Goal: Information Seeking & Learning: Find specific fact

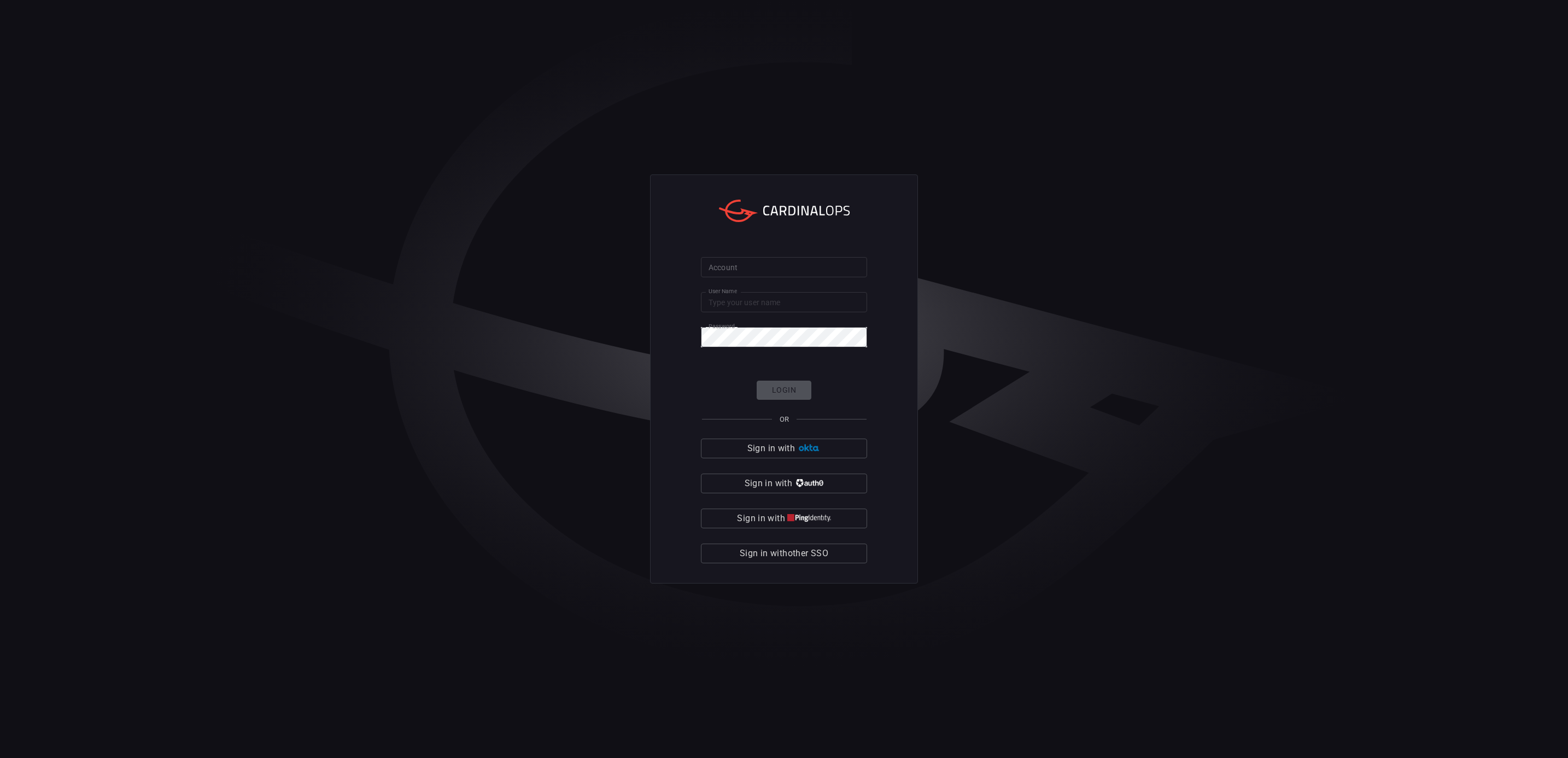
type input "drew.[PERSON_NAME]"
click at [786, 391] on div "Login OR Sign in with Sign in with Sign in with Sign in with other SSO" at bounding box center [784, 472] width 166 height 183
click at [770, 258] on input "Account" at bounding box center [784, 267] width 166 height 20
type input "bakerhughes"
click at [789, 389] on button "Login" at bounding box center [784, 390] width 55 height 19
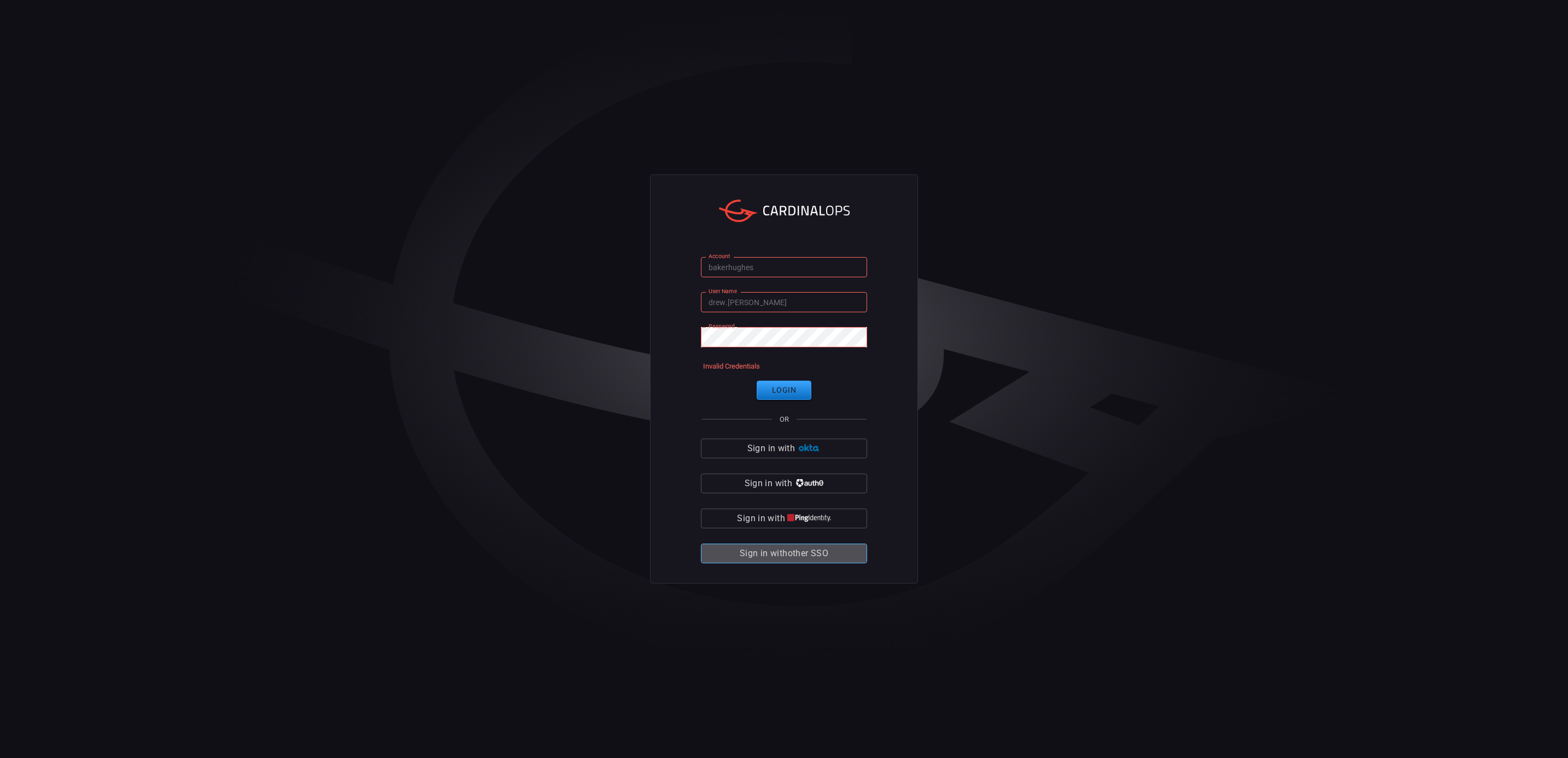
click at [784, 552] on span "Sign in with other SSO" at bounding box center [784, 553] width 88 height 15
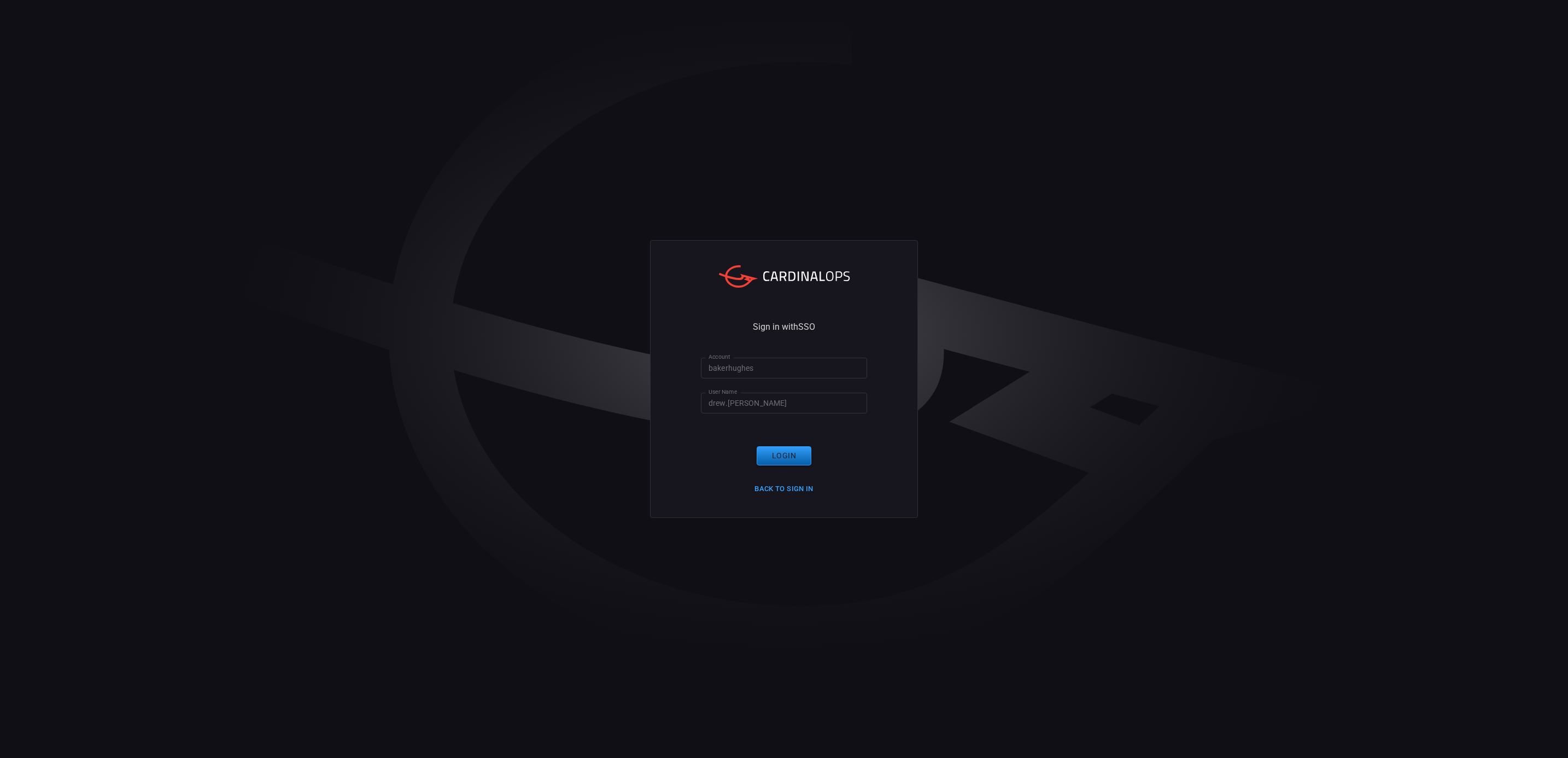
click at [792, 456] on button "Login" at bounding box center [784, 456] width 55 height 19
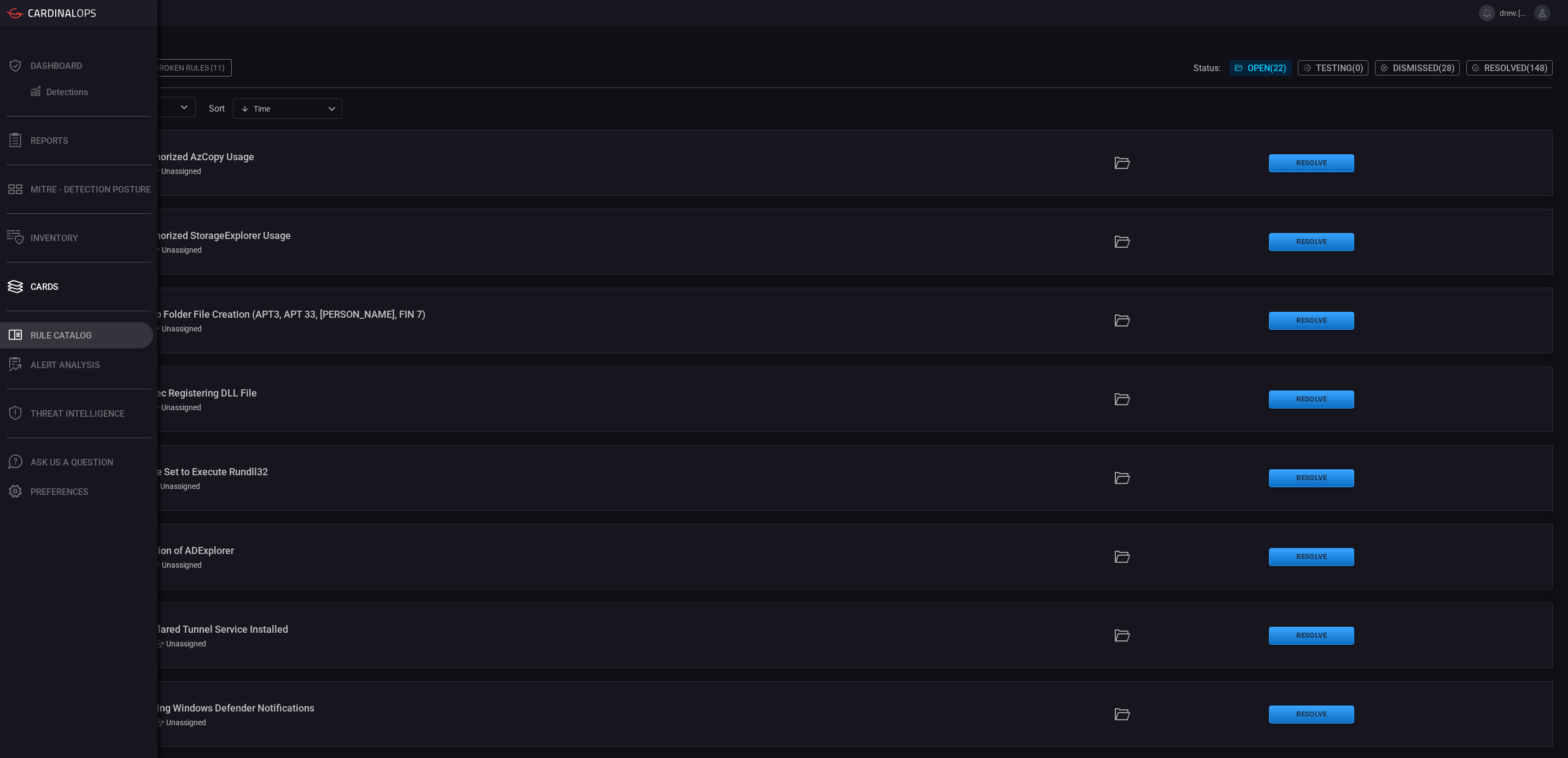
click at [44, 335] on div "Rule Catalog" at bounding box center [61, 335] width 61 height 10
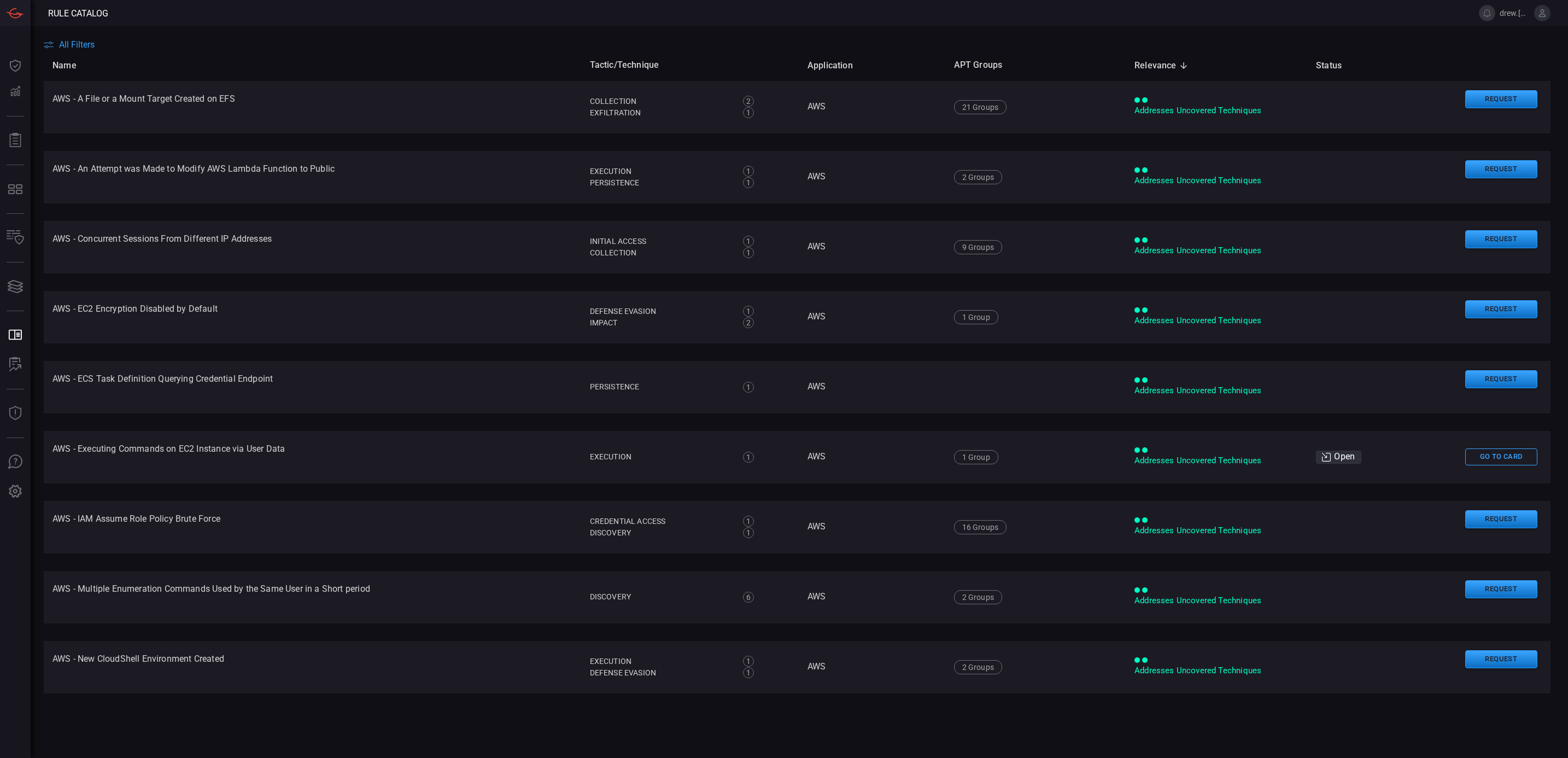
click at [66, 41] on span "All Filters" at bounding box center [77, 44] width 35 height 10
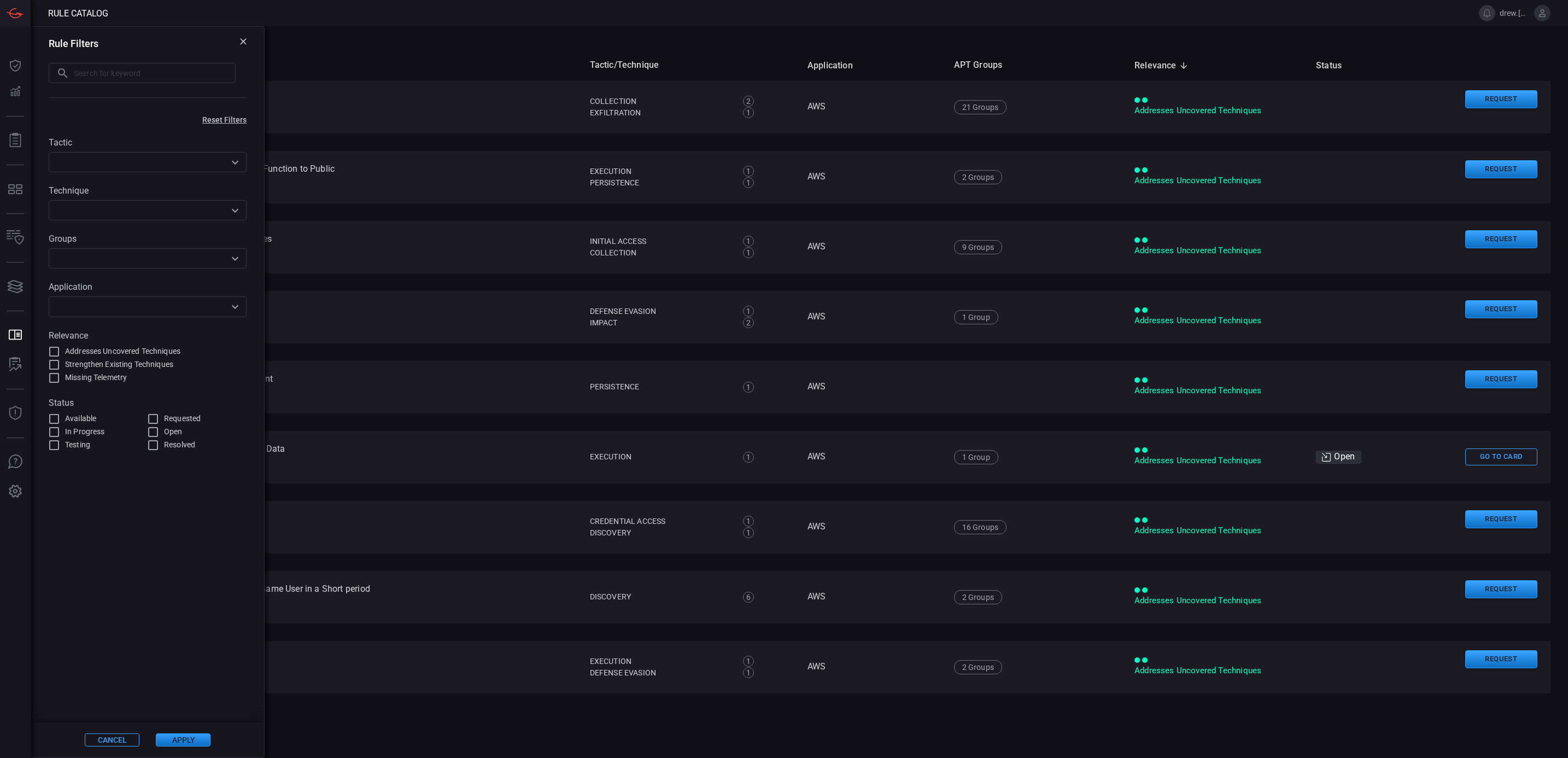
click at [100, 74] on input "text" at bounding box center [155, 72] width 162 height 20
paste input "CVE-2025-53773"
click at [56, 71] on input "CVE-2025-53773" at bounding box center [142, 72] width 187 height 20
type input "CVE-2025-53773"
click at [173, 735] on button "Apply" at bounding box center [183, 740] width 55 height 13
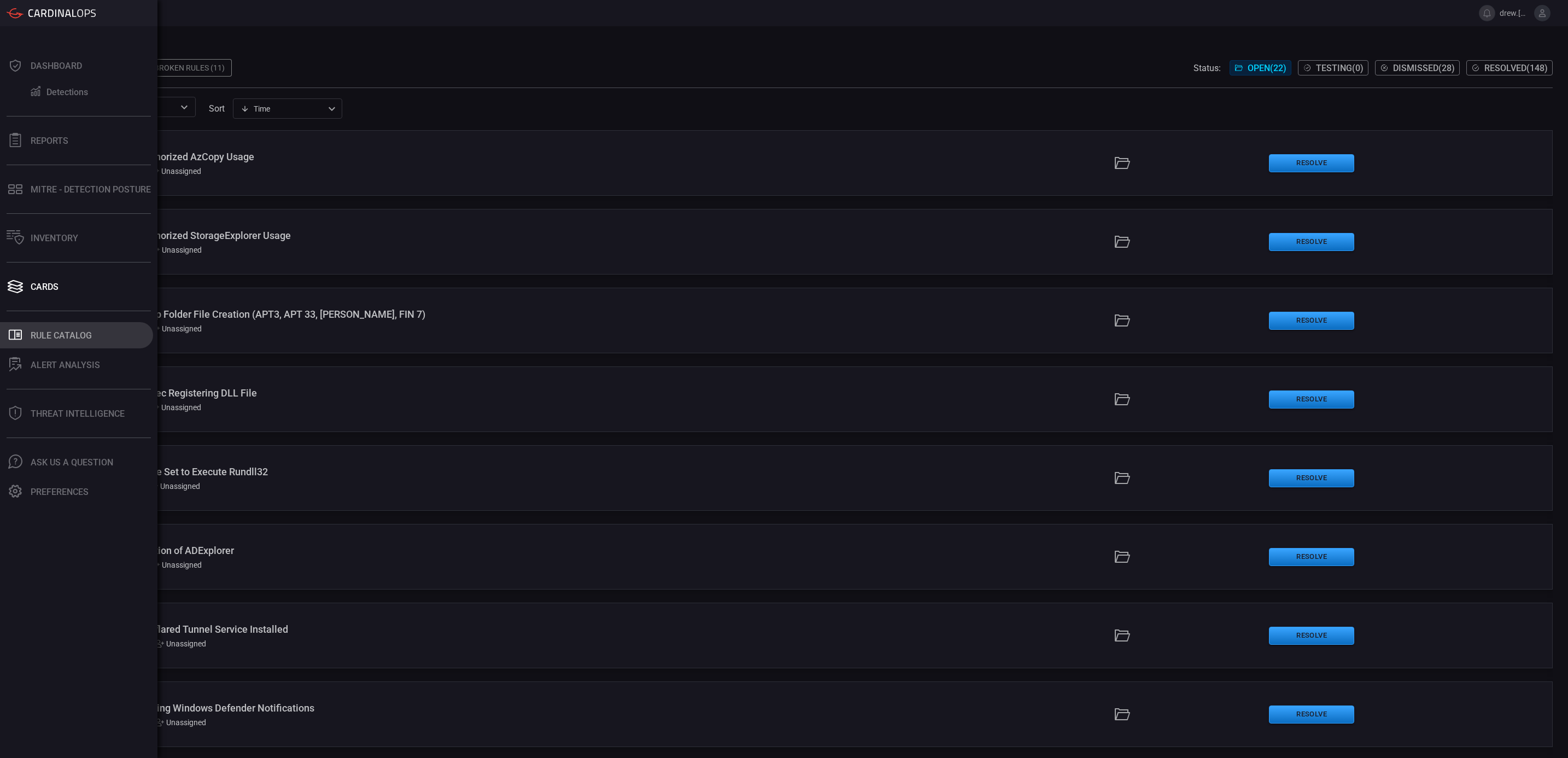
click at [35, 336] on div "Rule Catalog" at bounding box center [61, 335] width 61 height 10
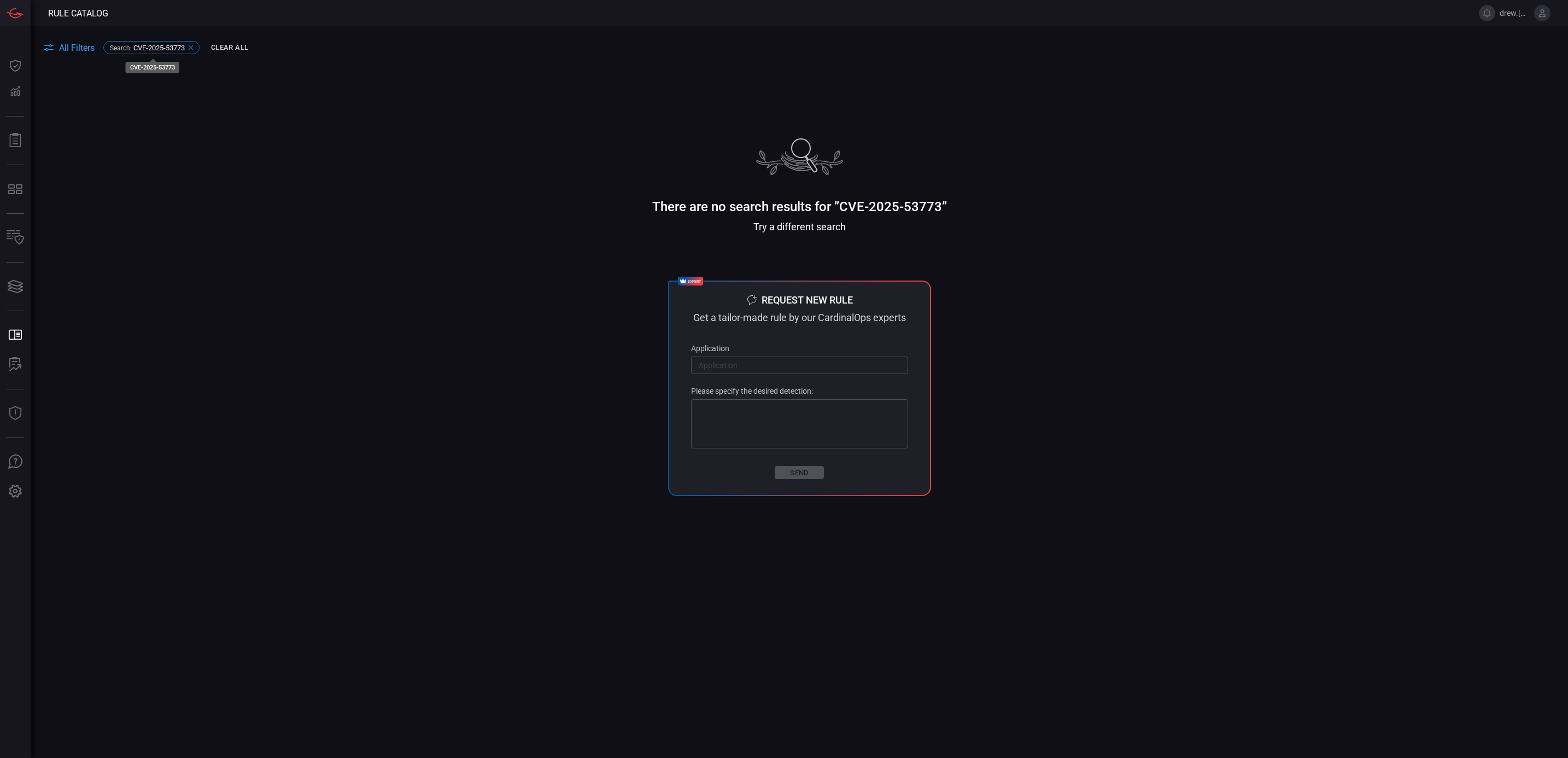
click at [192, 45] on icon at bounding box center [191, 48] width 9 height 9
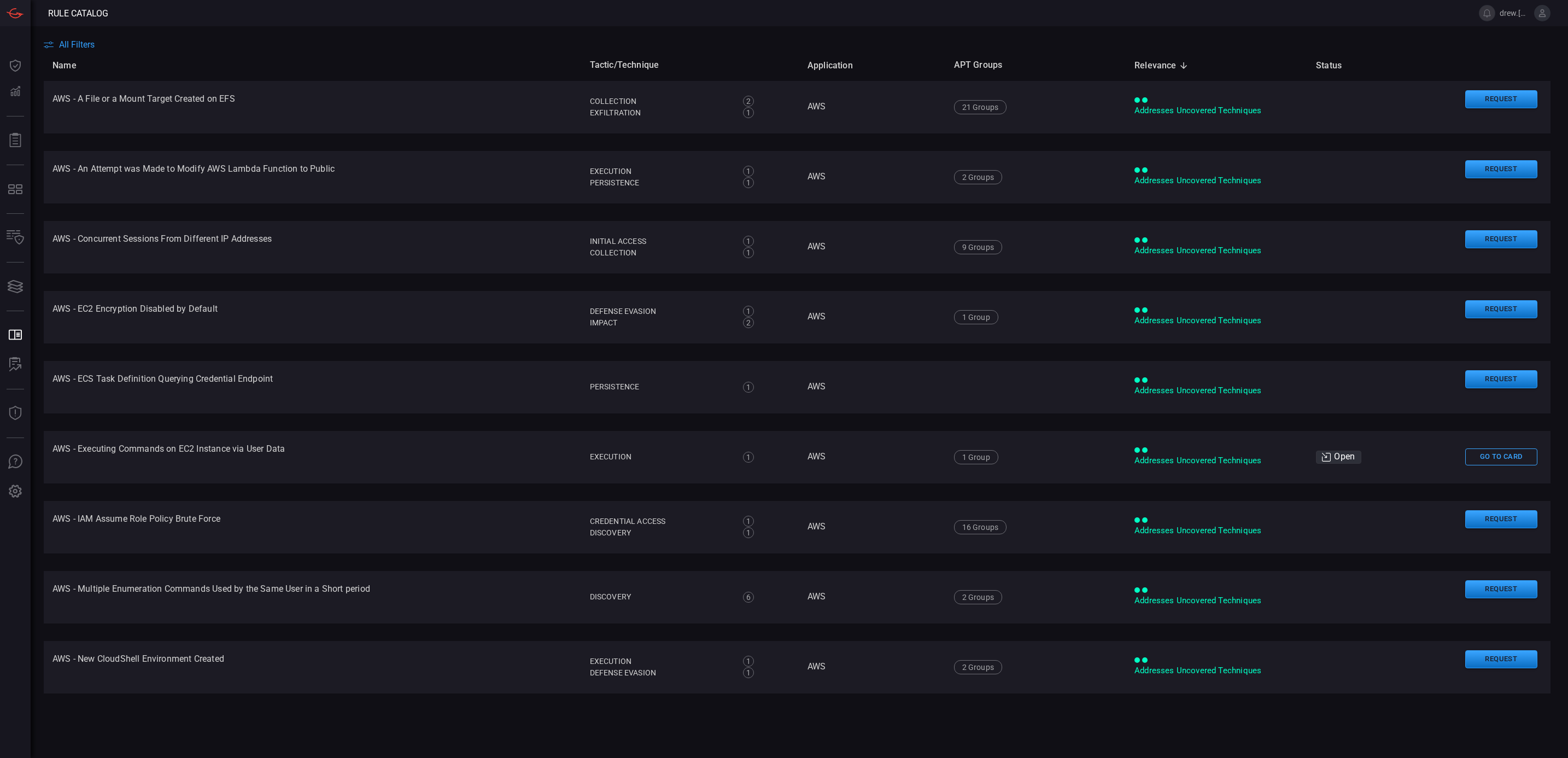
click at [75, 41] on span "All Filters" at bounding box center [77, 44] width 35 height 10
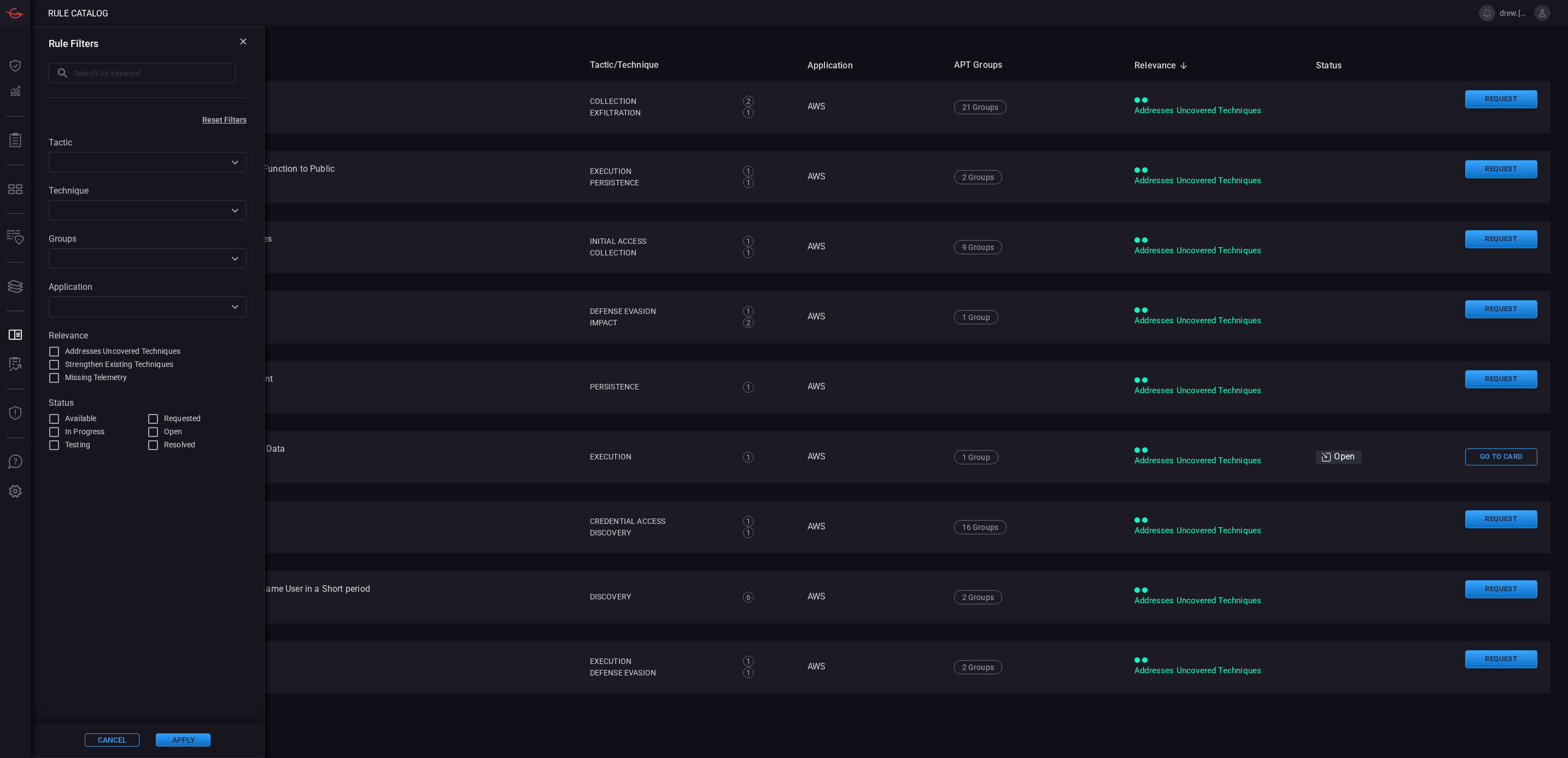
click at [80, 66] on input "text" at bounding box center [155, 72] width 162 height 20
type input "cve-2025"
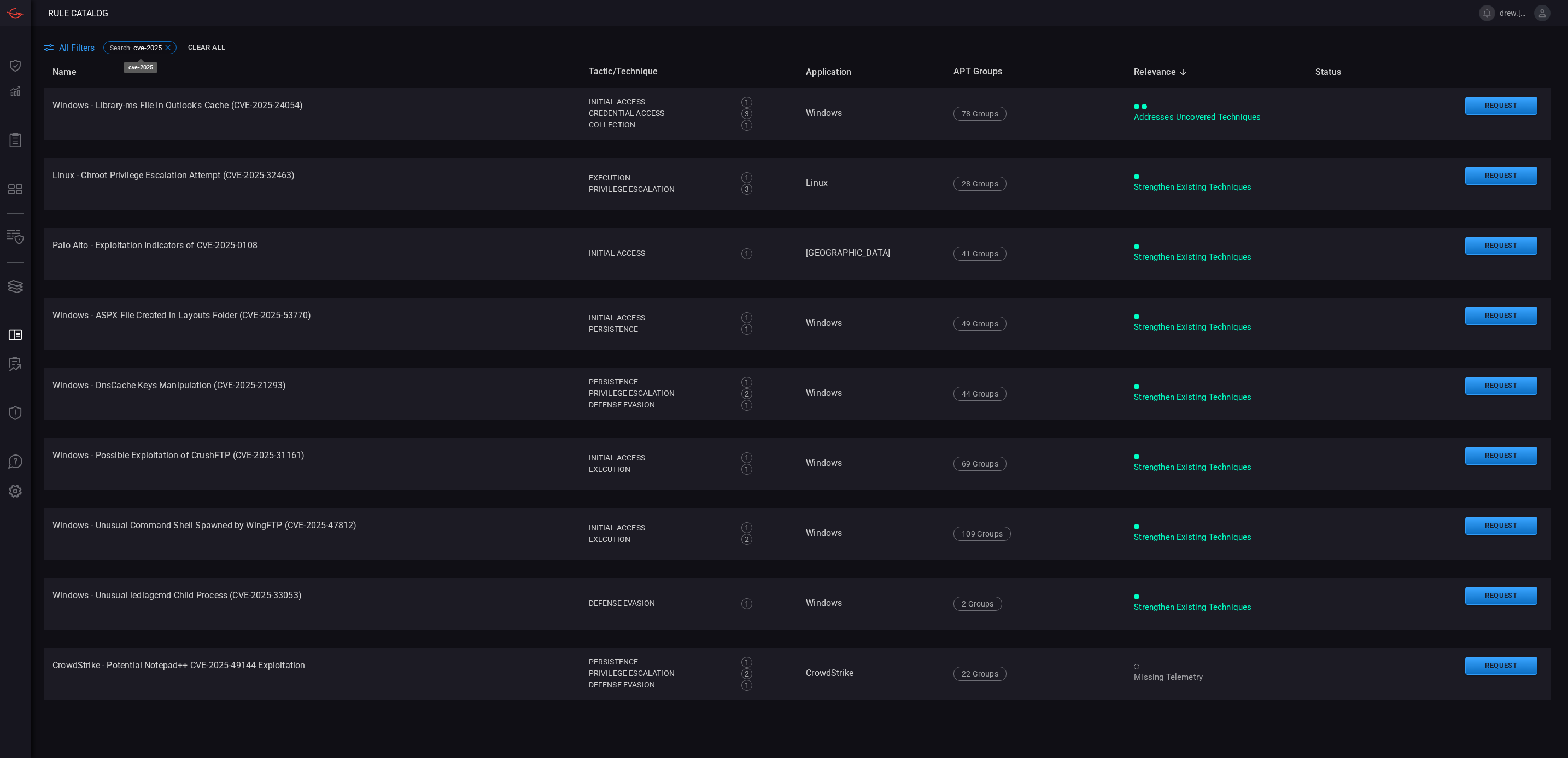
click at [124, 48] on span "Search :" at bounding box center [121, 48] width 22 height 7
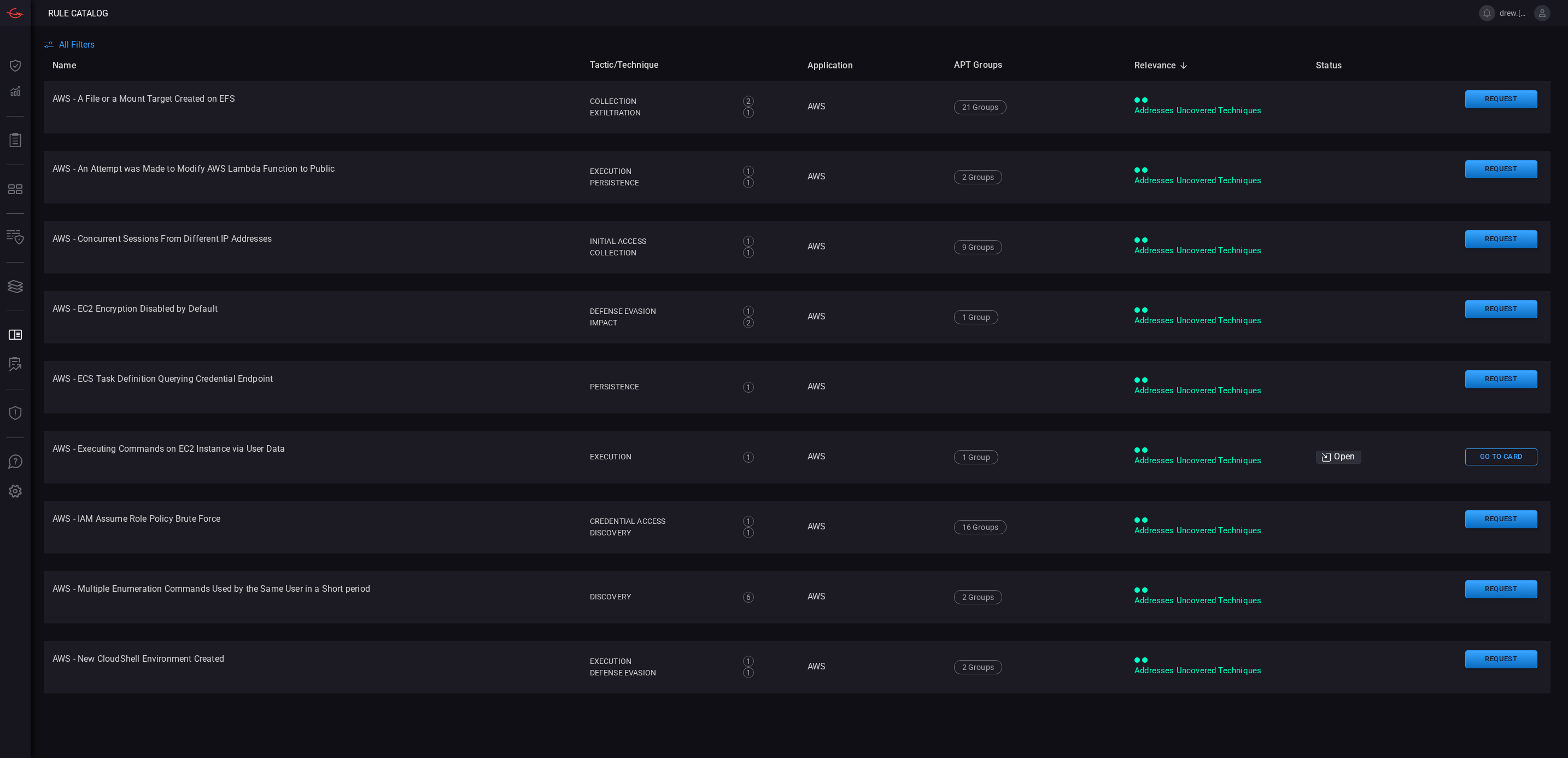
click at [102, 50] on th "Name" at bounding box center [312, 66] width 538 height 31
click at [84, 45] on span "All Filters" at bounding box center [77, 44] width 35 height 10
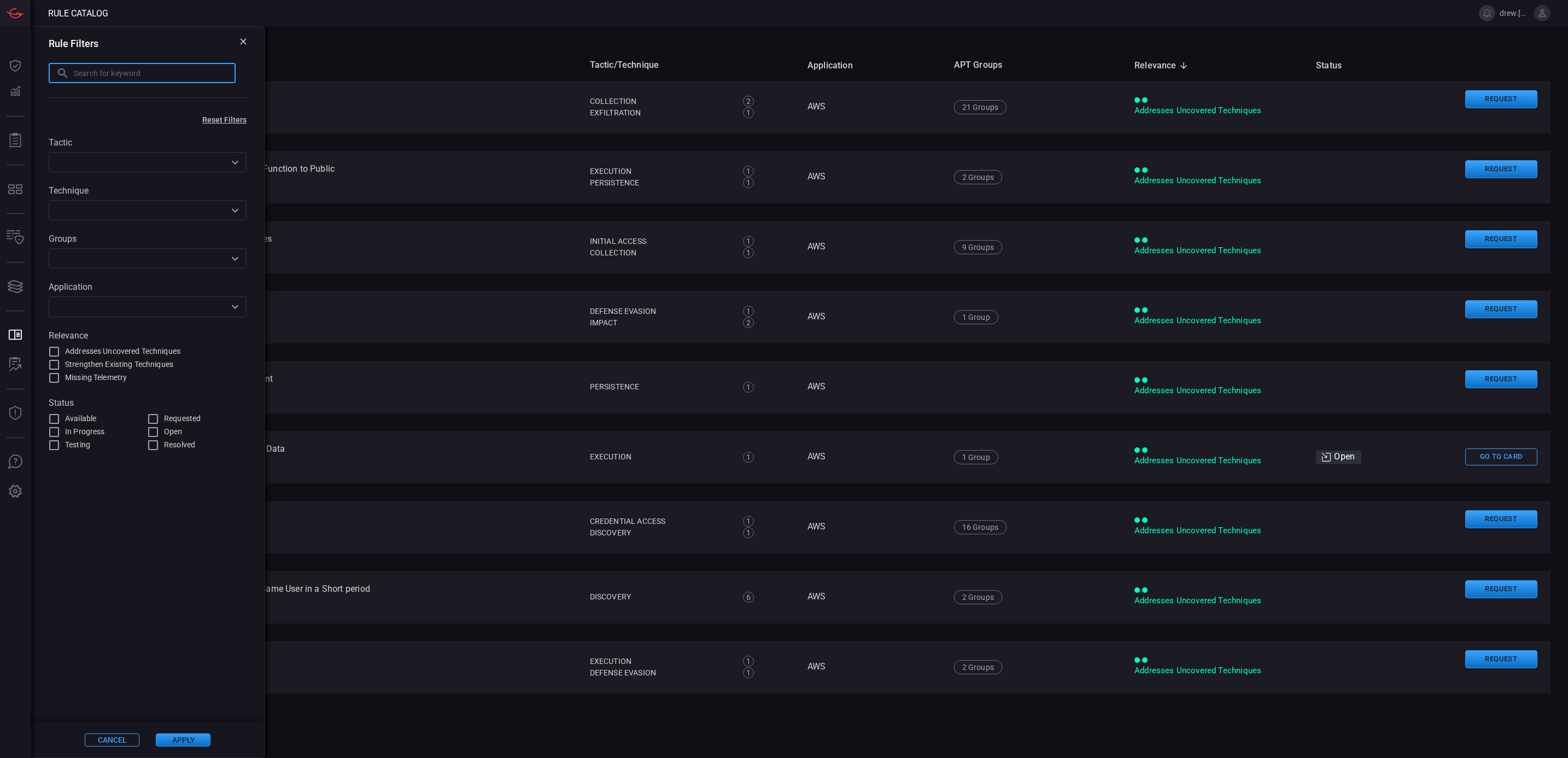
click at [103, 74] on input "text" at bounding box center [155, 72] width 162 height 20
type input "cve-2025-53"
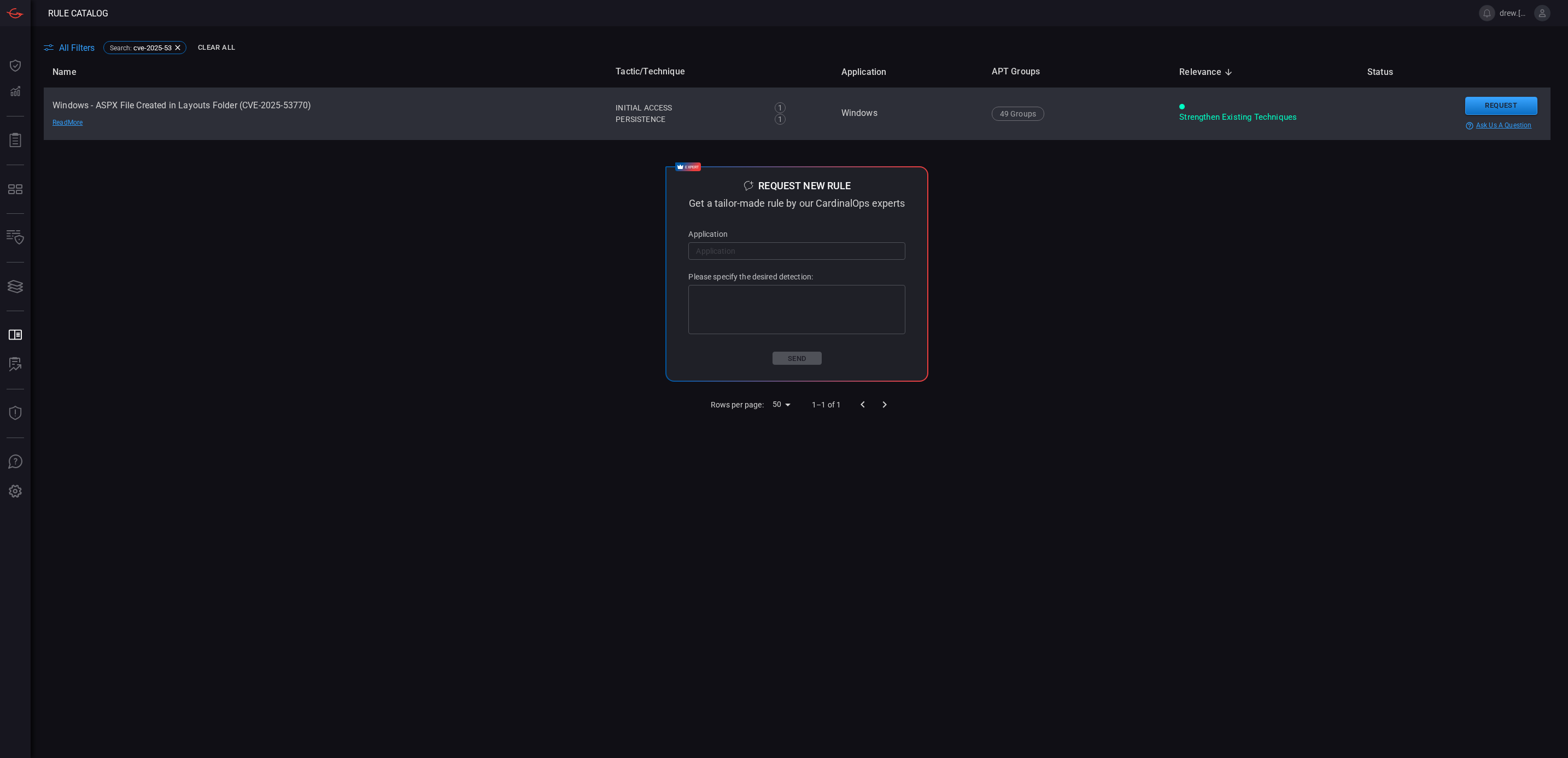
click at [146, 105] on td "Windows - ASPX File Created in Layouts Folder (CVE-2025-53770) Read More" at bounding box center [325, 113] width 563 height 52
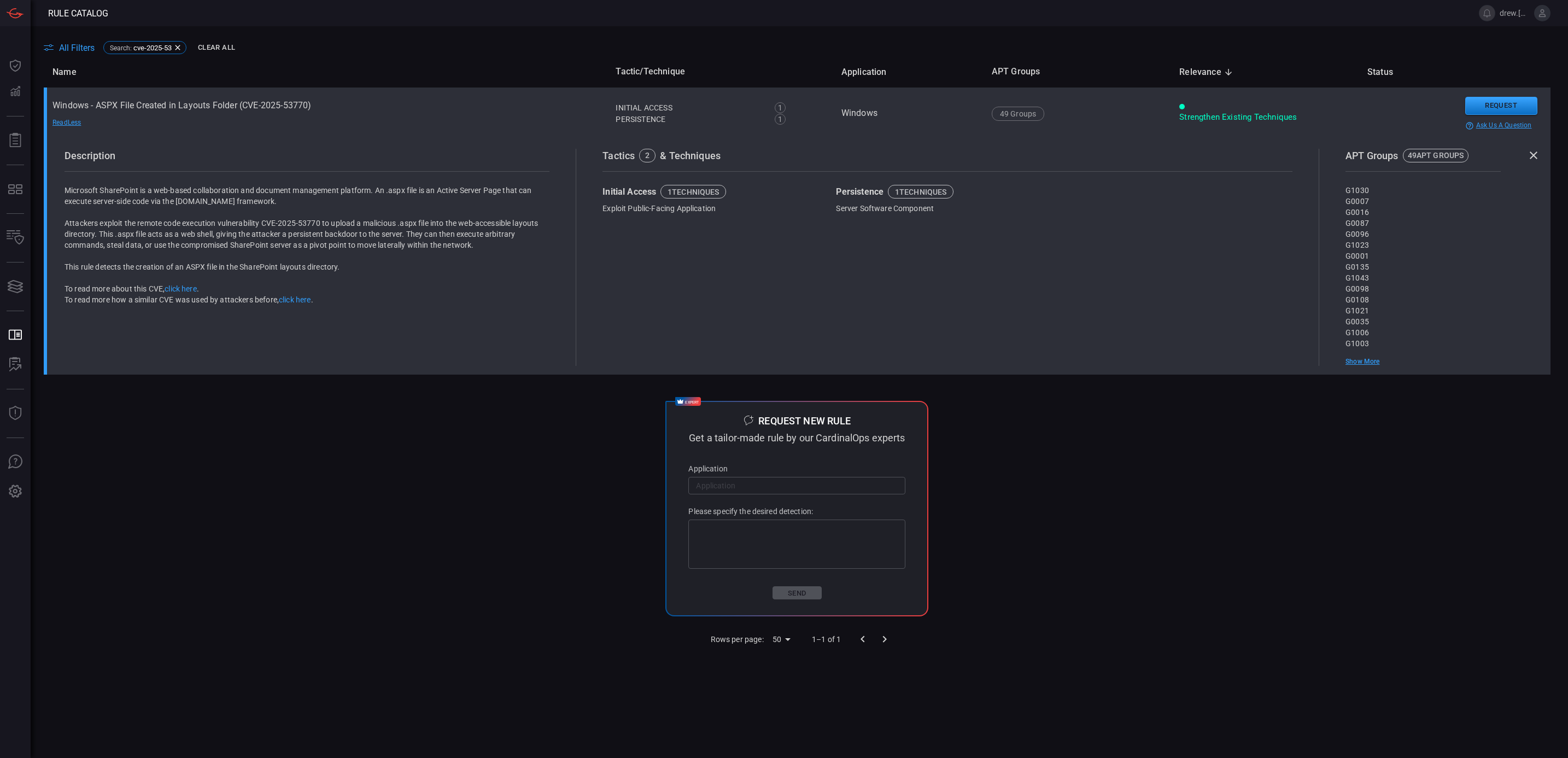
click at [1192, 116] on div "Strengthen Existing Techniques" at bounding box center [1265, 117] width 171 height 12
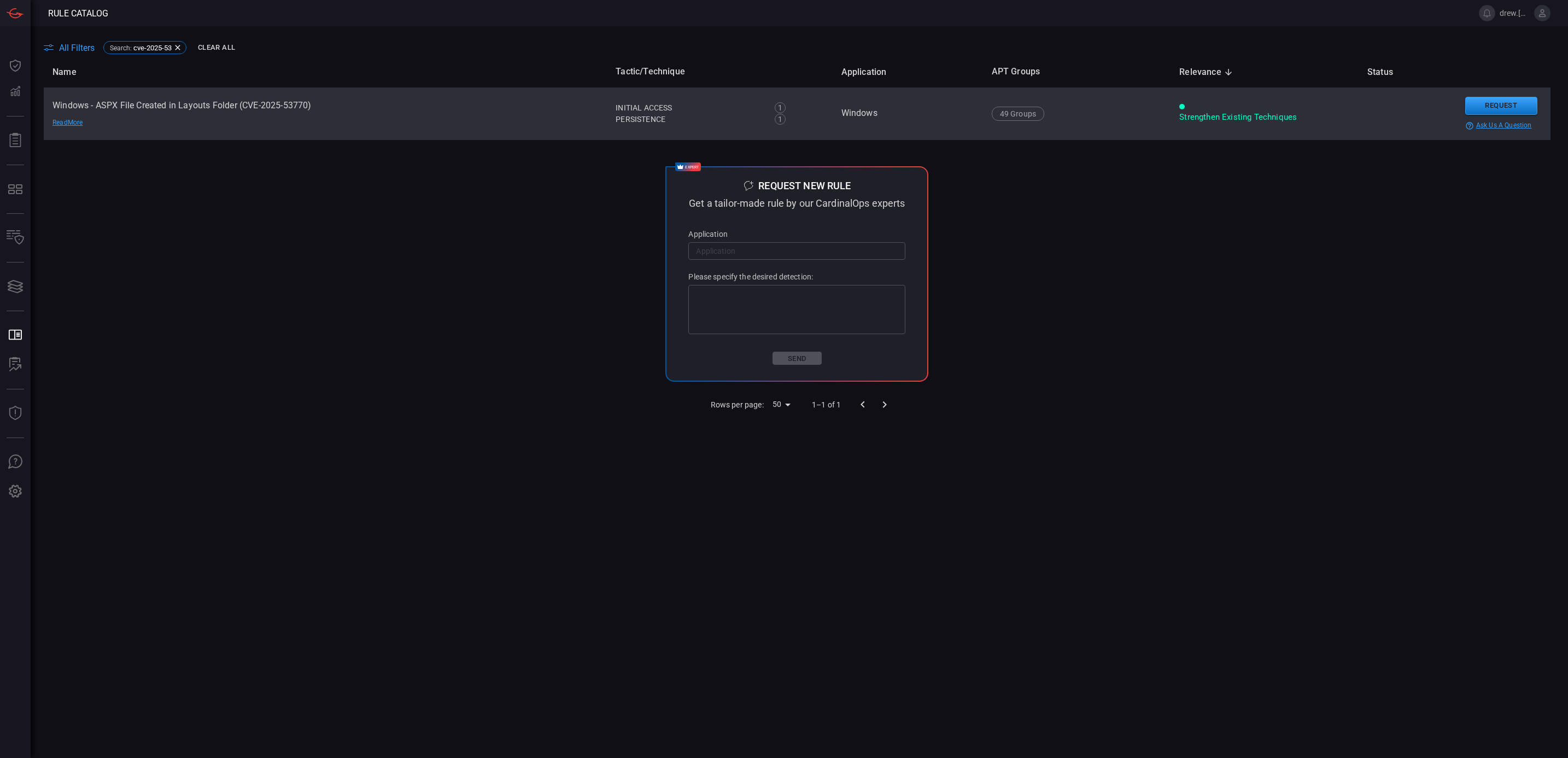
click at [171, 110] on td "Windows - ASPX File Created in Layouts Folder (CVE-2025-53770) Read More" at bounding box center [325, 113] width 563 height 52
